Goal: Task Accomplishment & Management: Complete application form

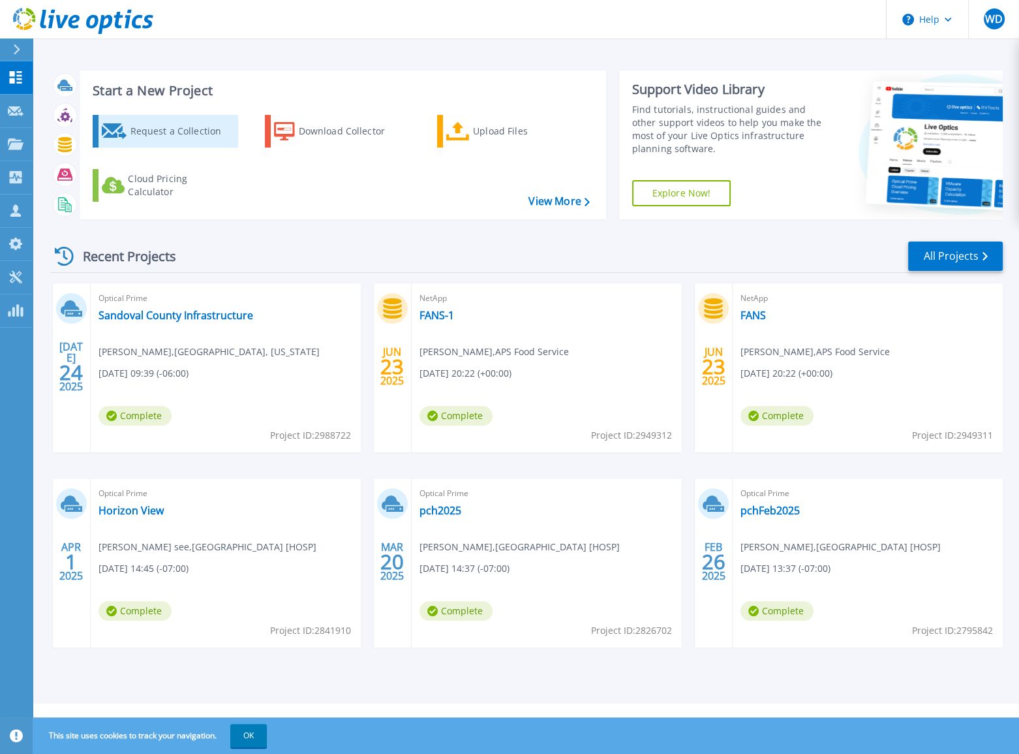
click at [132, 137] on div "Request a Collection" at bounding box center [182, 131] width 104 height 26
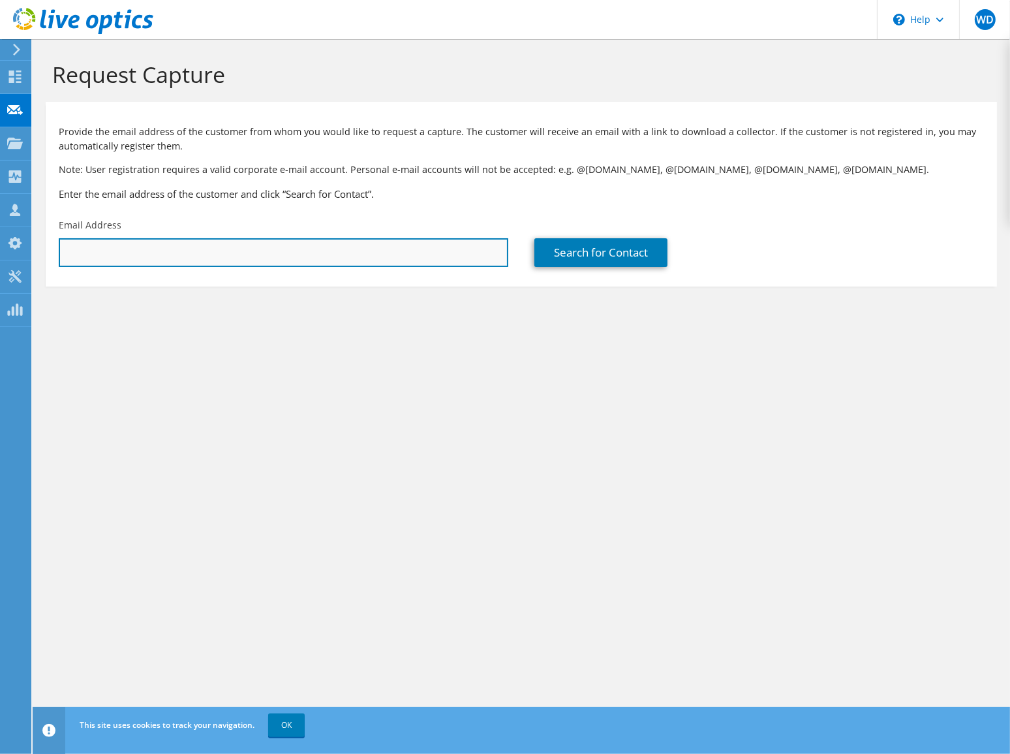
click at [196, 264] on input "text" at bounding box center [284, 252] width 450 height 29
click at [154, 246] on input "text" at bounding box center [284, 252] width 450 height 29
paste input "[PERSON_NAME][EMAIL_ADDRESS][PERSON_NAME][DOMAIN_NAME]"
type input "david.fearn@voicemediagroup.com"
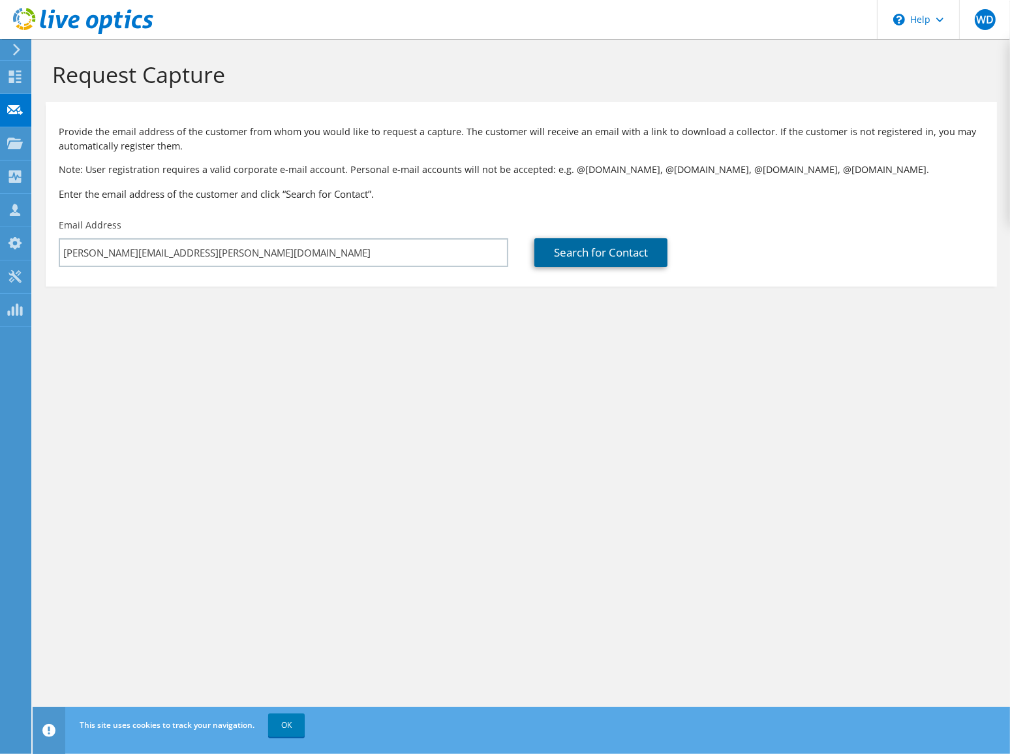
click at [654, 254] on link "Search for Contact" at bounding box center [600, 252] width 133 height 29
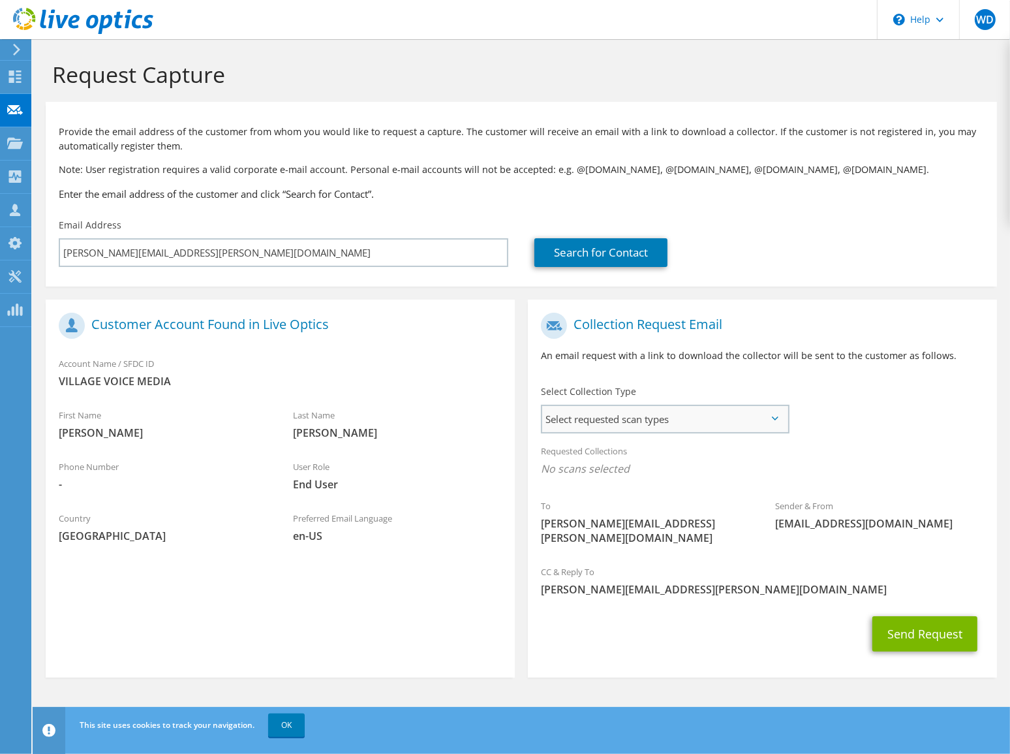
click at [672, 428] on span "Select requested scan types" at bounding box center [664, 419] width 245 height 26
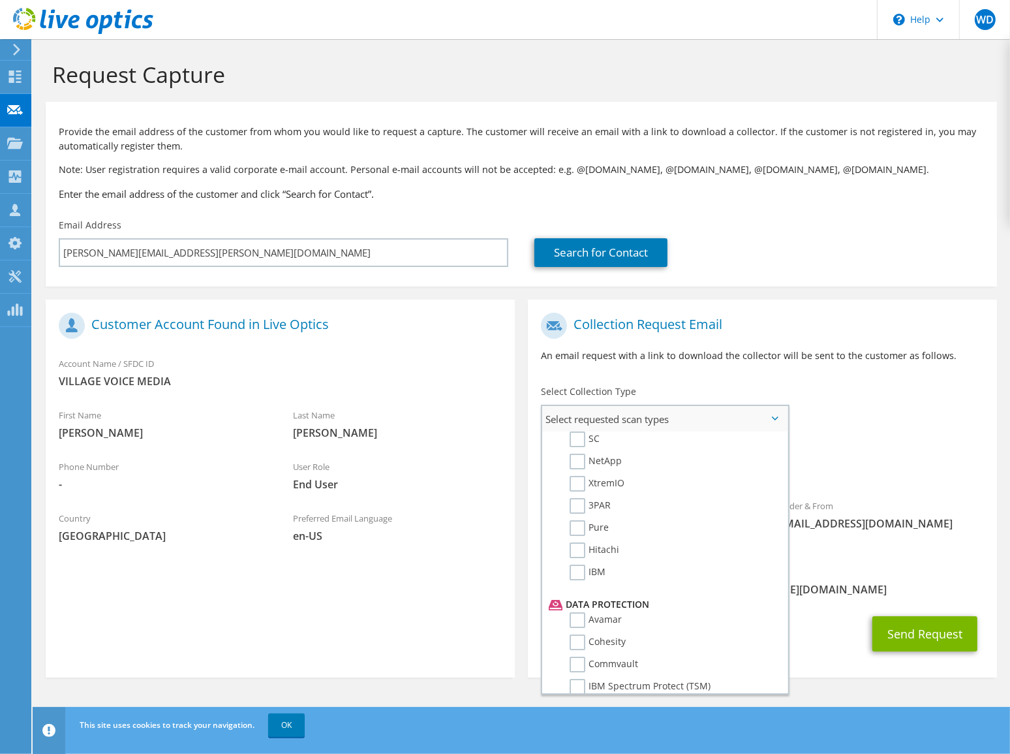
scroll to position [374, 0]
click at [574, 487] on label "NetApp" at bounding box center [596, 490] width 52 height 16
click at [0, 0] on input "NetApp" at bounding box center [0, 0] width 0 height 0
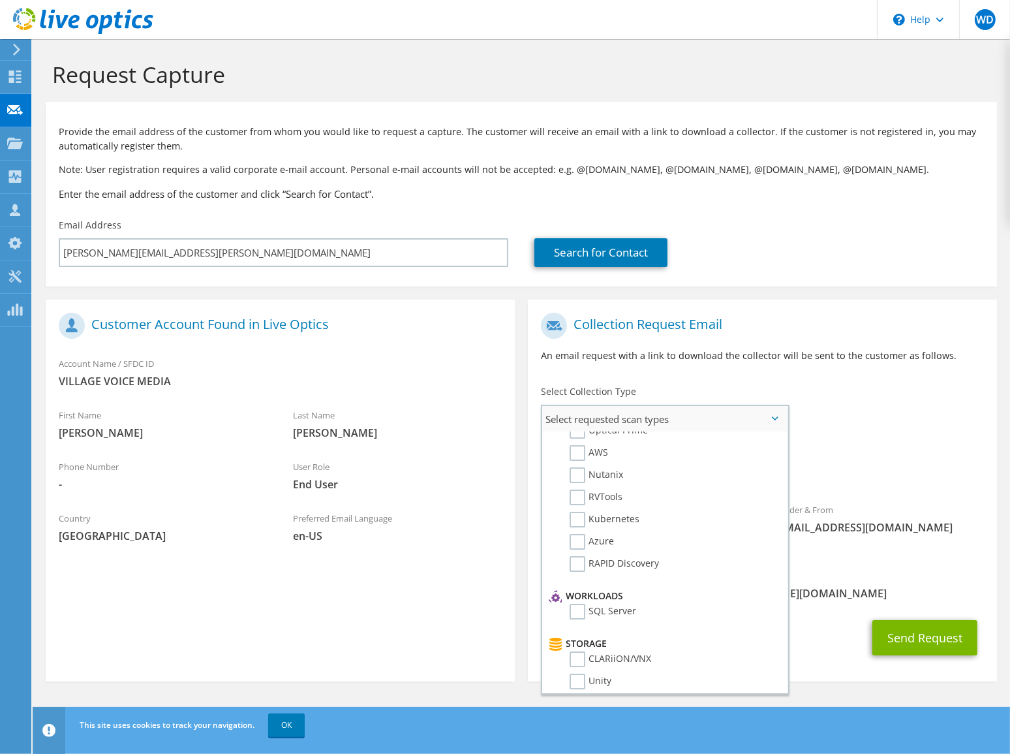
scroll to position [0, 0]
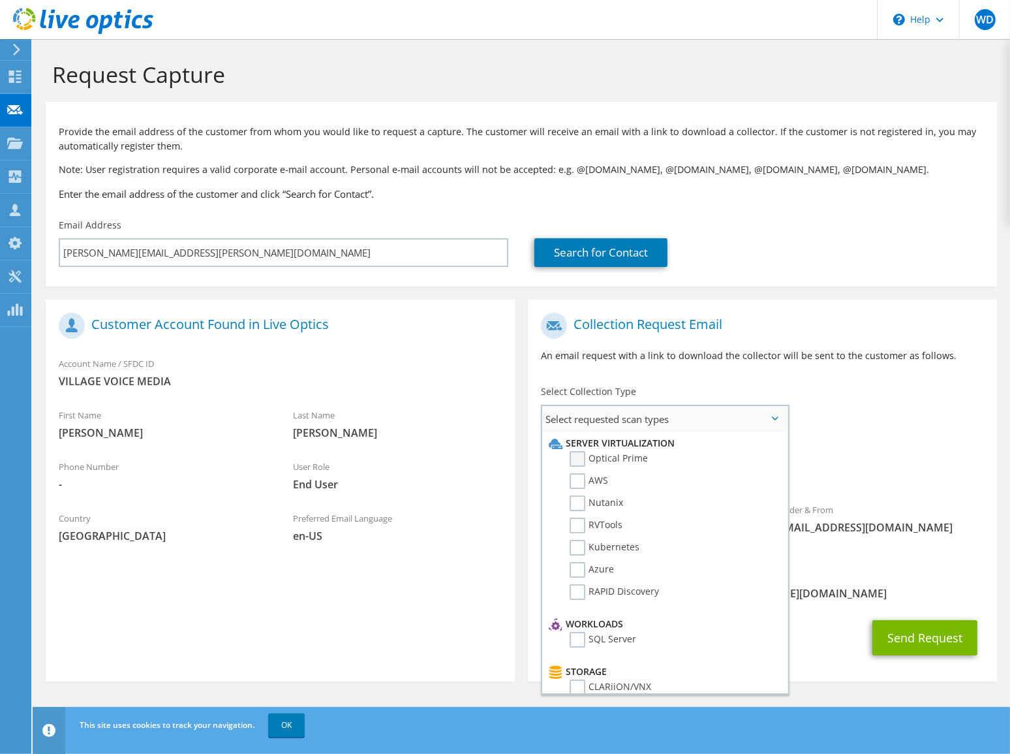
click at [570, 459] on label "Optical Prime" at bounding box center [609, 459] width 78 height 16
click at [0, 0] on input "Optical Prime" at bounding box center [0, 0] width 0 height 0
click at [844, 435] on div "To david.fearn@voicemediagroup.com Sender & From liveoptics@liveoptics.com" at bounding box center [762, 434] width 469 height 256
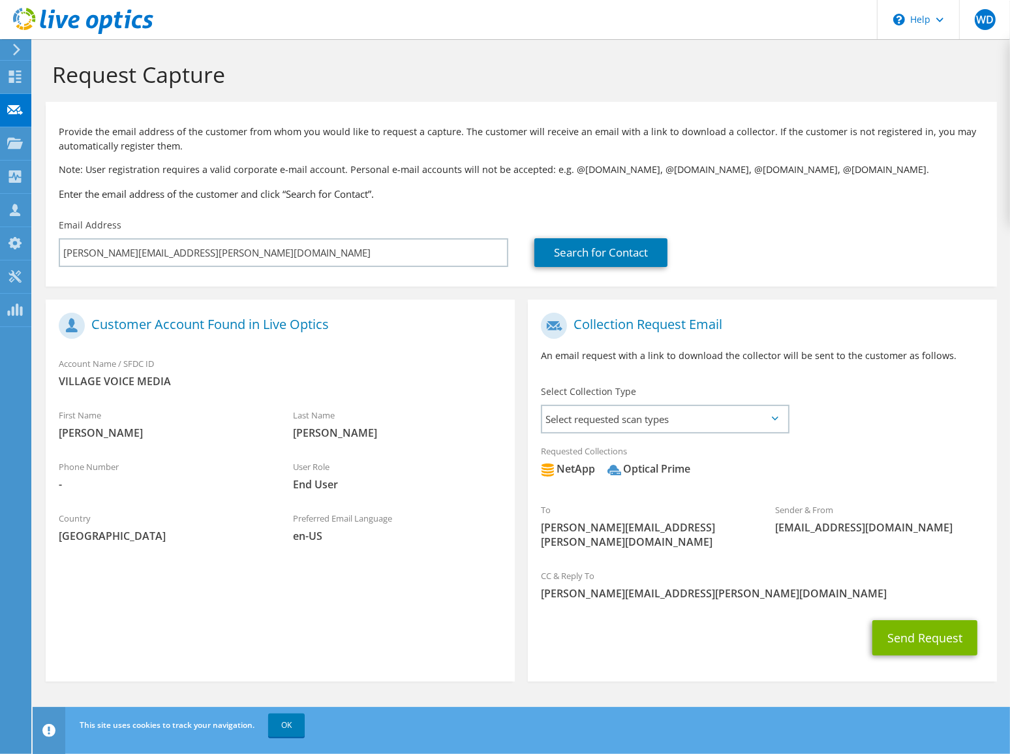
click at [655, 196] on h3 "Enter the email address of the customer and click “Search for Contact”." at bounding box center [521, 194] width 925 height 14
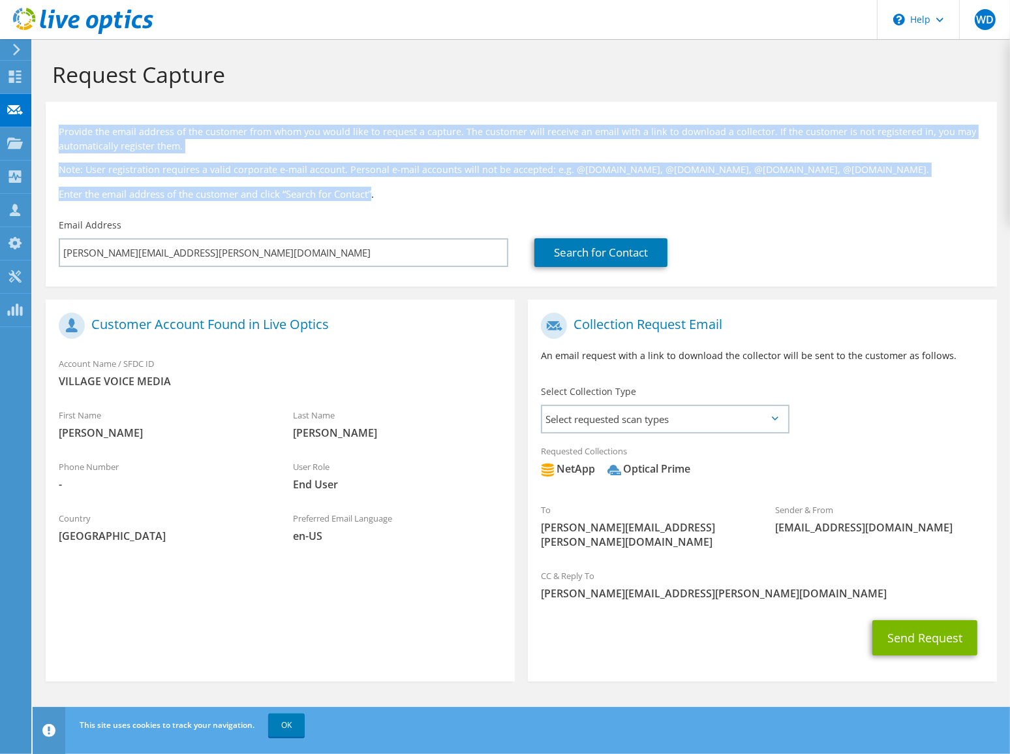
drag, startPoint x: 59, startPoint y: 131, endPoint x: 379, endPoint y: 196, distance: 326.9
click at [379, 196] on div "Provide the email address of the customer from whom you would like to request a…" at bounding box center [521, 160] width 951 height 104
click at [379, 196] on h3 "Enter the email address of the customer and click “Search for Contact”." at bounding box center [521, 194] width 925 height 14
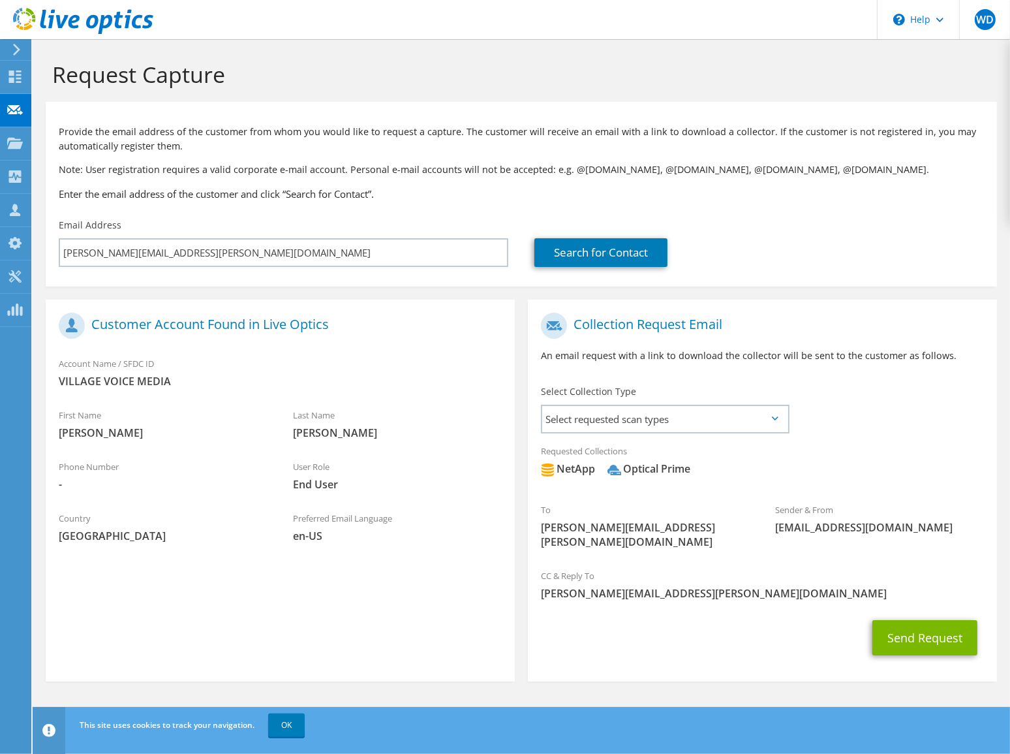
click at [404, 196] on h3 "Enter the email address of the customer and click “Search for Contact”." at bounding box center [521, 194] width 925 height 14
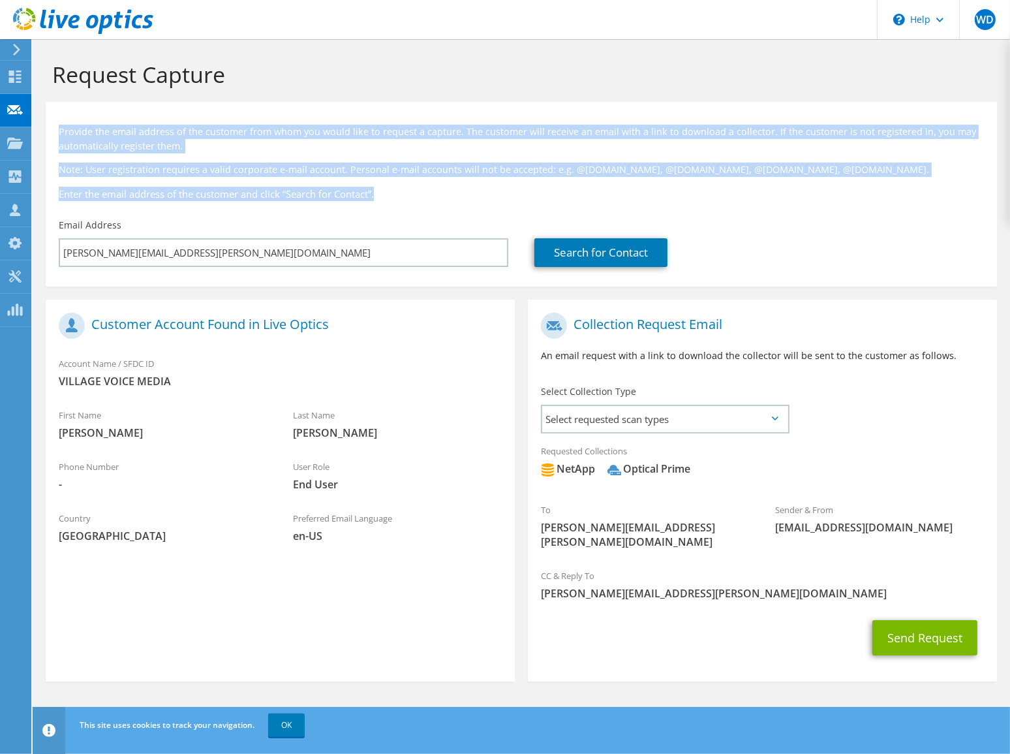
drag, startPoint x: 393, startPoint y: 195, endPoint x: 57, endPoint y: 119, distance: 343.8
click at [57, 119] on div "Provide the email address of the customer from whom you would like to request a…" at bounding box center [521, 160] width 951 height 104
click at [55, 130] on div "Provide the email address of the customer from whom you would like to request a…" at bounding box center [521, 160] width 951 height 104
drag, startPoint x: 59, startPoint y: 129, endPoint x: 383, endPoint y: 195, distance: 331.0
click at [383, 195] on div "Provide the email address of the customer from whom you would like to request a…" at bounding box center [521, 160] width 951 height 104
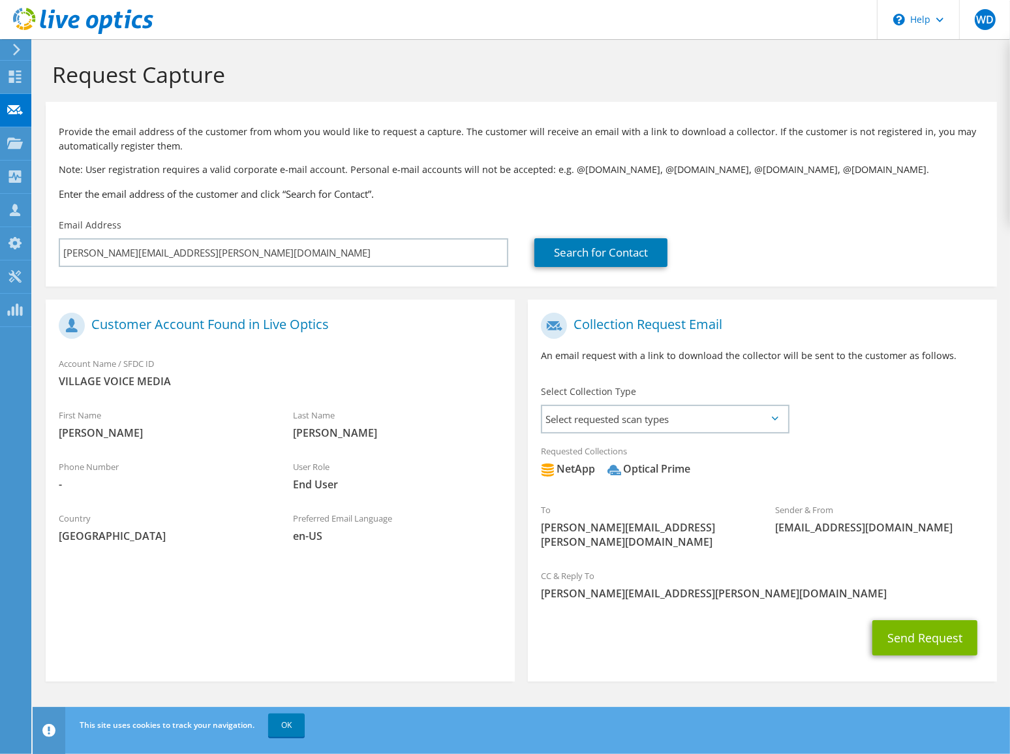
click at [877, 213] on div "Search for Contact" at bounding box center [759, 242] width 476 height 61
click at [267, 679] on section "Request Capture Provide the email address of the customer from whom you would l…" at bounding box center [521, 392] width 977 height 707
click at [274, 722] on link "OK" at bounding box center [286, 724] width 37 height 23
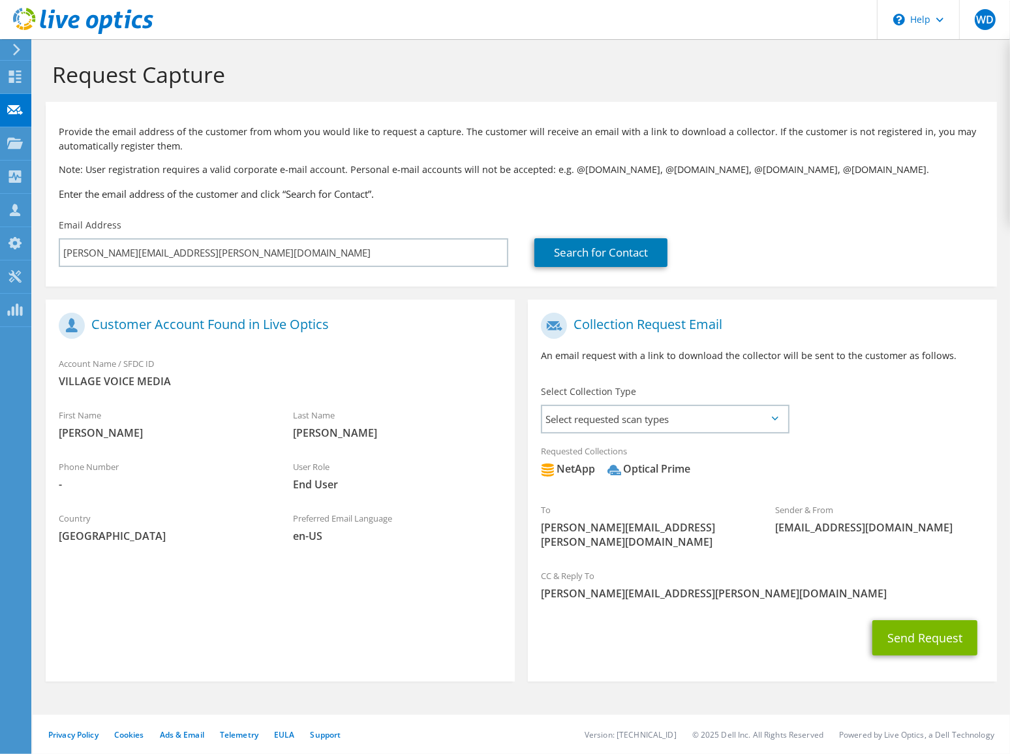
click at [239, 679] on section "Request Capture Provide the email address of the customer from whom you would l…" at bounding box center [521, 392] width 977 height 707
click at [313, 617] on section "Customer Account Found in Live Optics Account Name / SFDC ID VILLAGE VOICE MEDI…" at bounding box center [280, 490] width 469 height 382
click at [791, 222] on div "Search for Contact" at bounding box center [759, 242] width 476 height 61
click at [466, 215] on div "Email Address david.fearn@voicemediagroup.com" at bounding box center [284, 242] width 476 height 61
